Goal: Navigation & Orientation: Find specific page/section

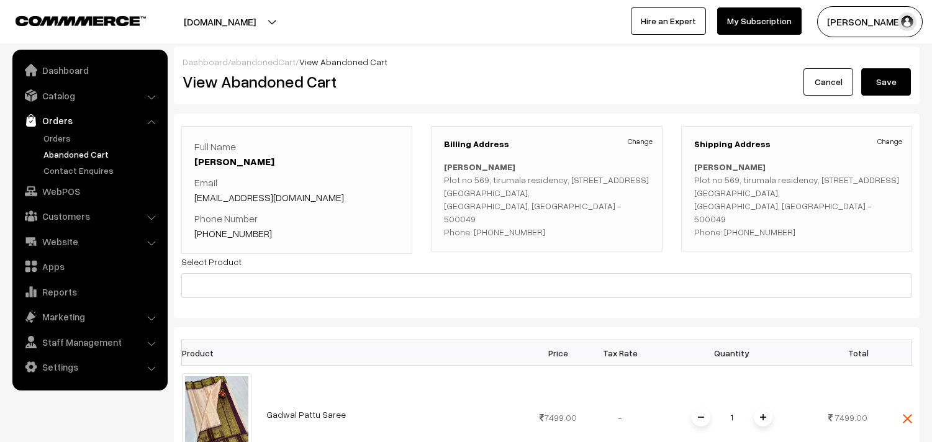
scroll to position [69, 0]
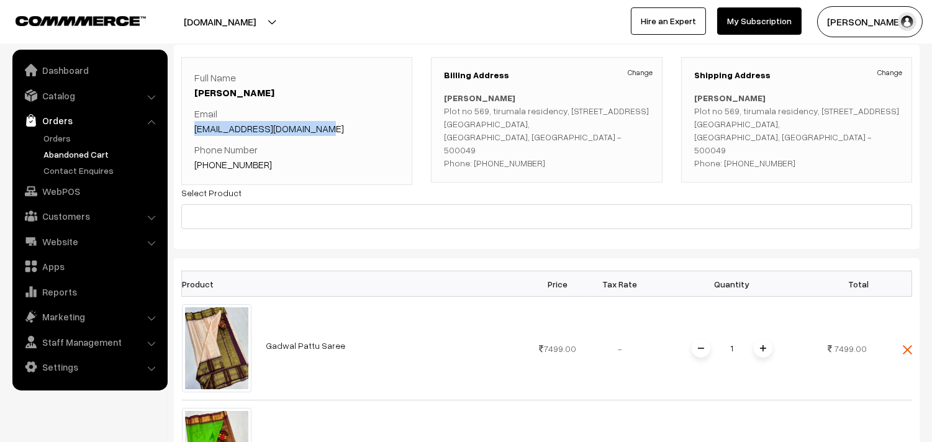
click at [48, 135] on link "Orders" at bounding box center [101, 138] width 123 height 13
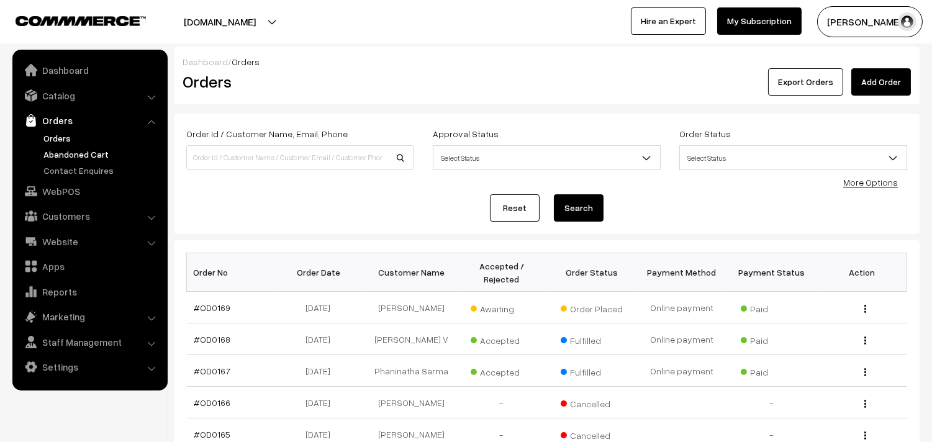
click at [58, 149] on link "Abandoned Cart" at bounding box center [101, 154] width 123 height 13
